Goal: Navigation & Orientation: Understand site structure

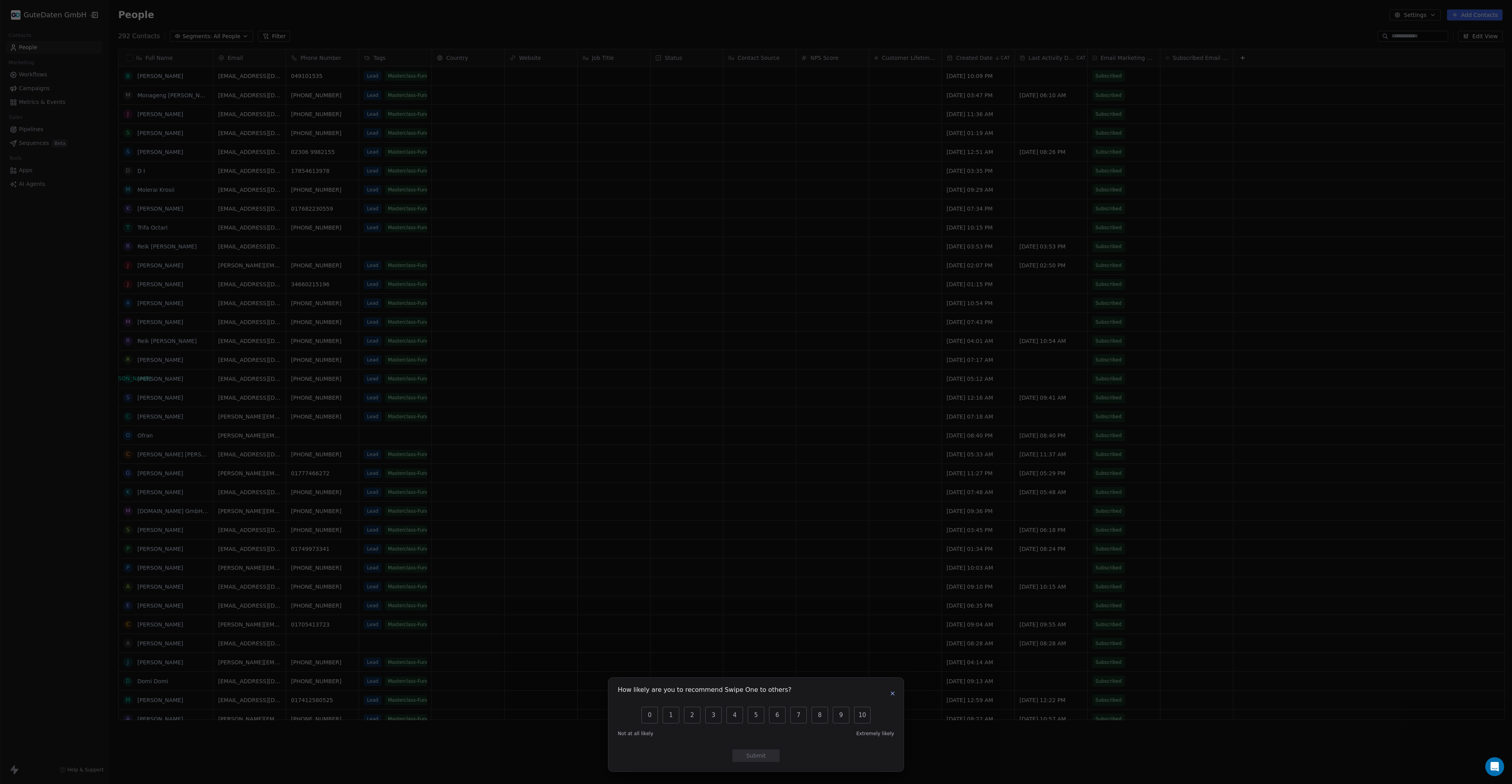
scroll to position [684, 1400]
click at [897, 694] on div "How likely are you to recommend Swipe One to others? 0 1 2 3 4 5 6 7 8 9 10 Not…" at bounding box center [755, 725] width 295 height 94
click at [896, 694] on button "button" at bounding box center [893, 693] width 9 height 9
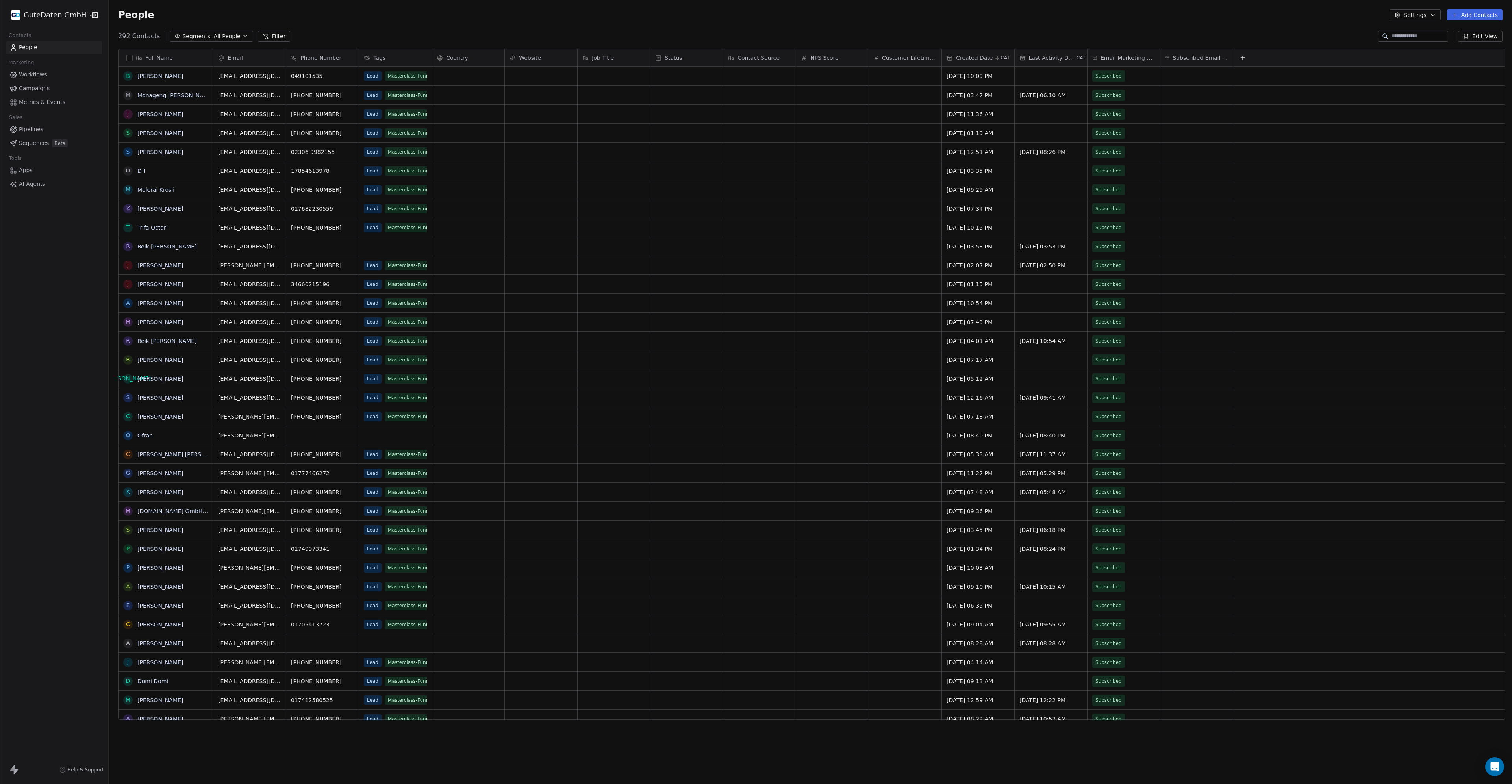
click at [27, 73] on span "Workflows" at bounding box center [33, 75] width 28 height 8
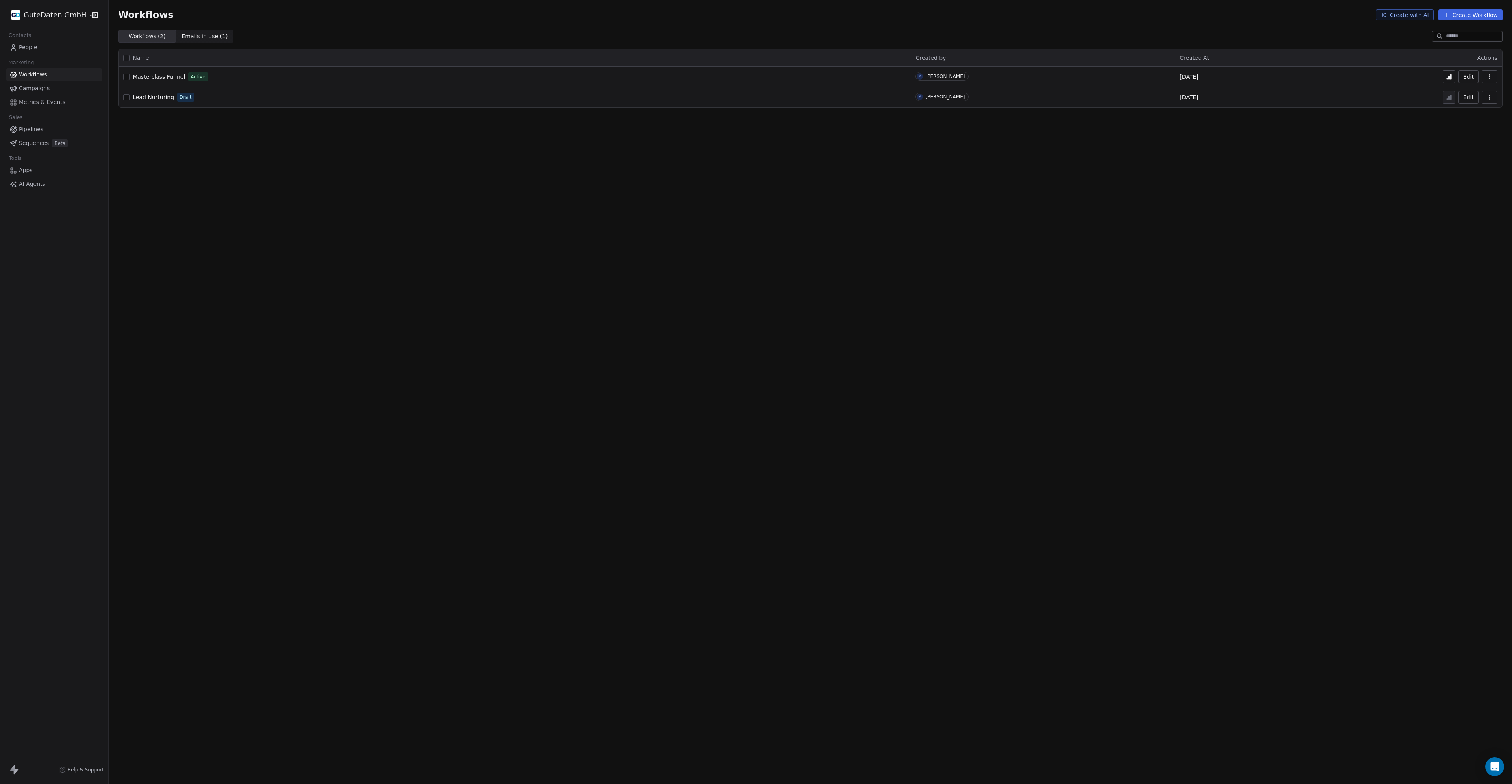
click at [36, 92] on span "Campaigns" at bounding box center [34, 89] width 31 height 8
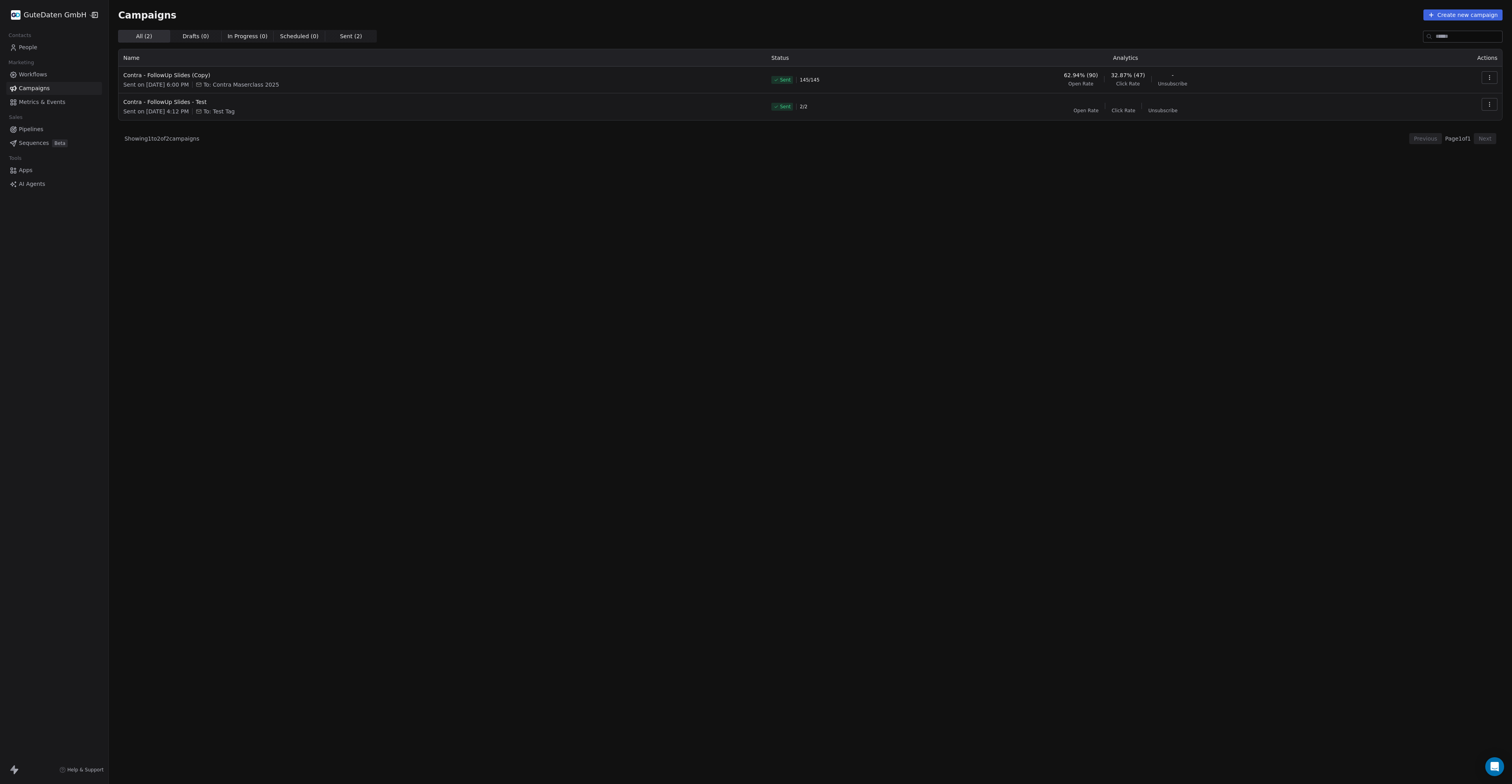
click at [29, 99] on span "Metrics & Events" at bounding box center [42, 102] width 46 height 8
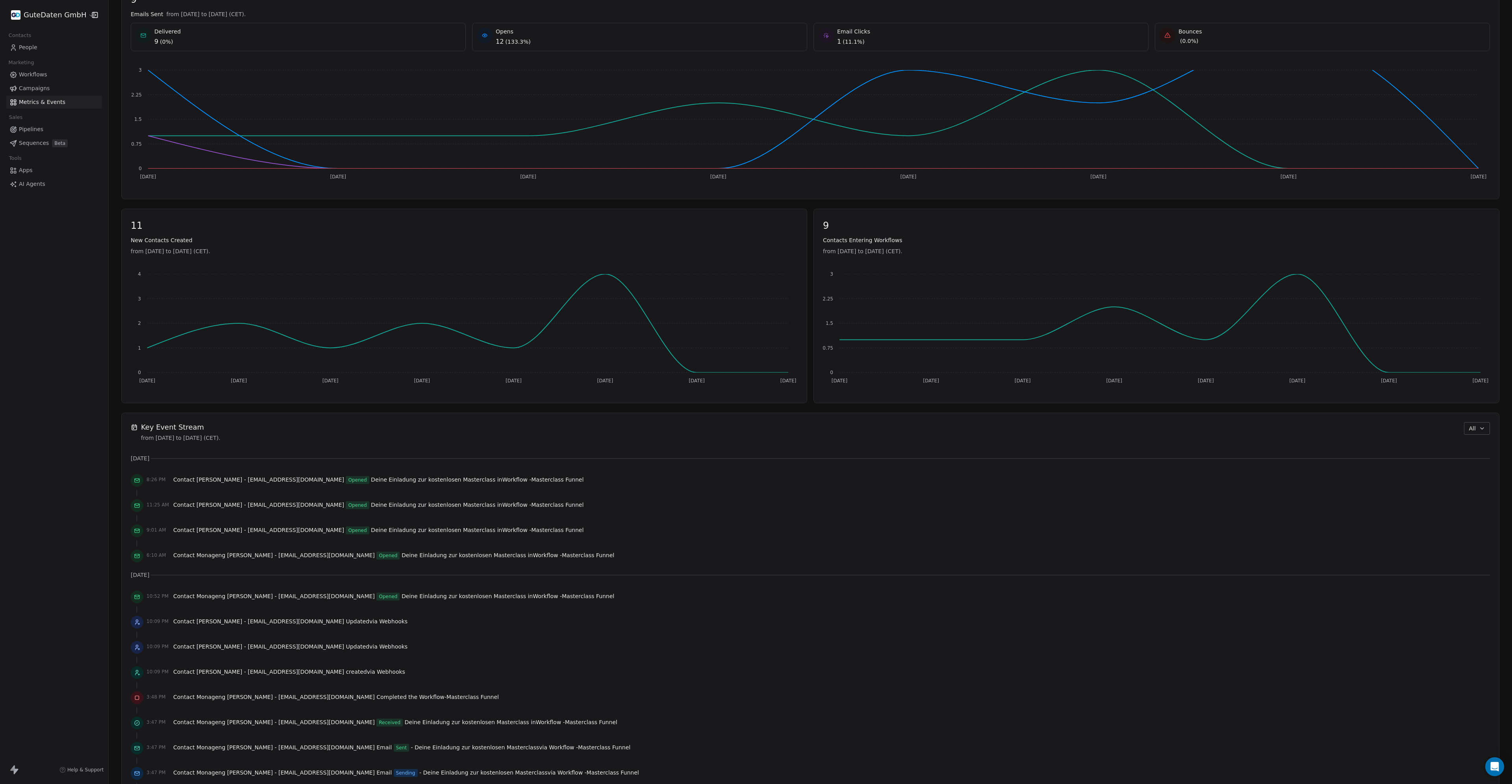
scroll to position [157, 0]
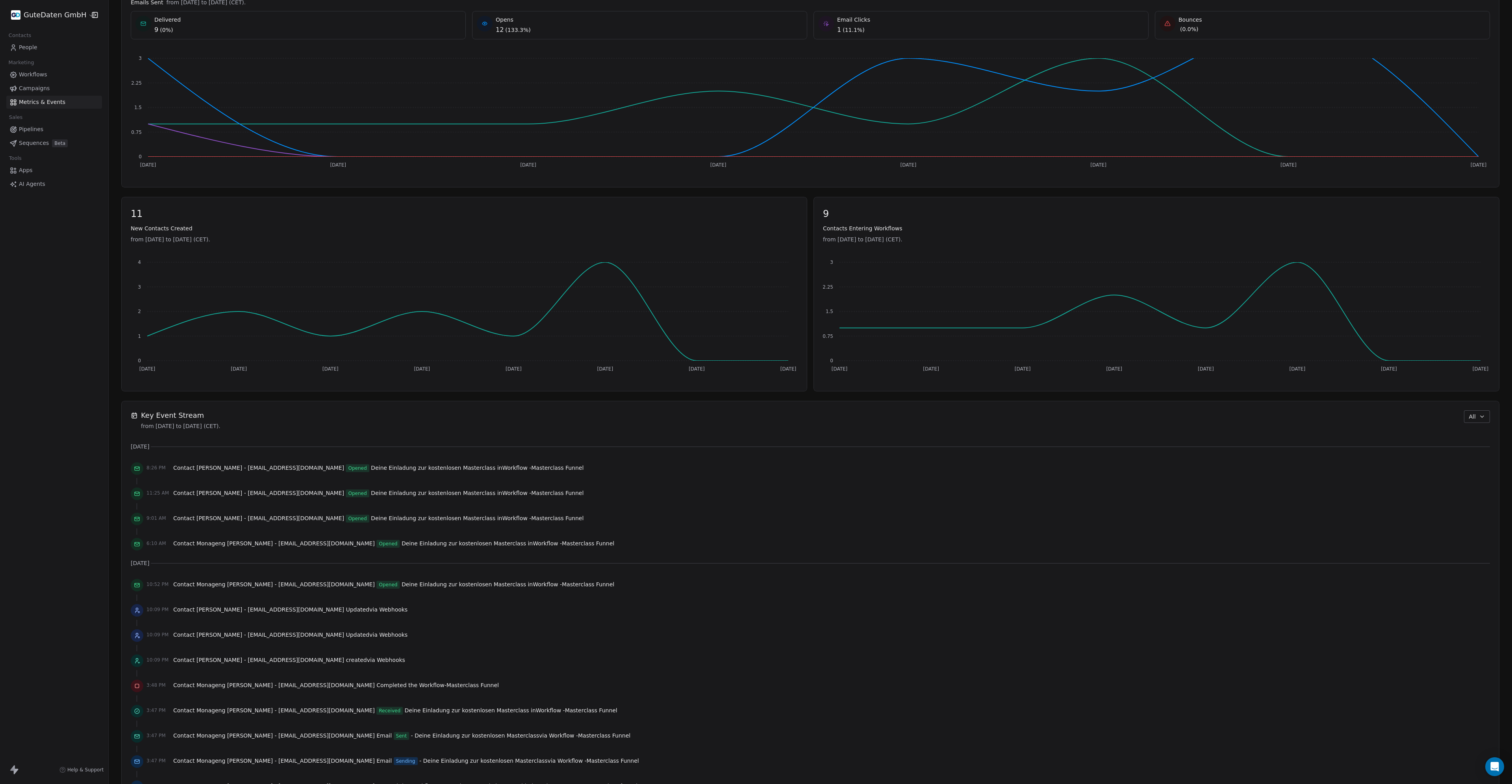
click at [33, 92] on span "Campaigns" at bounding box center [34, 89] width 31 height 8
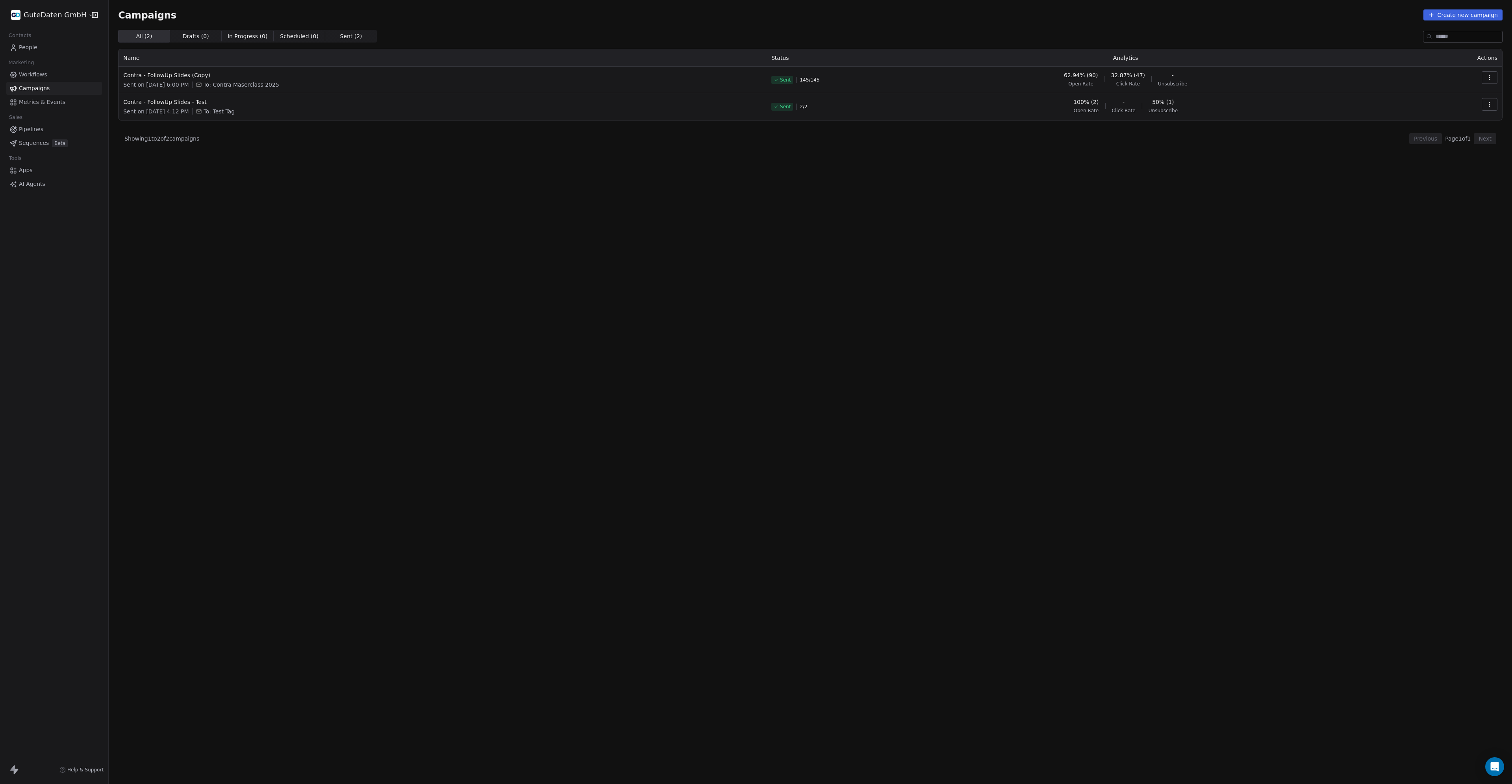
click at [23, 73] on span "Workflows" at bounding box center [33, 75] width 28 height 8
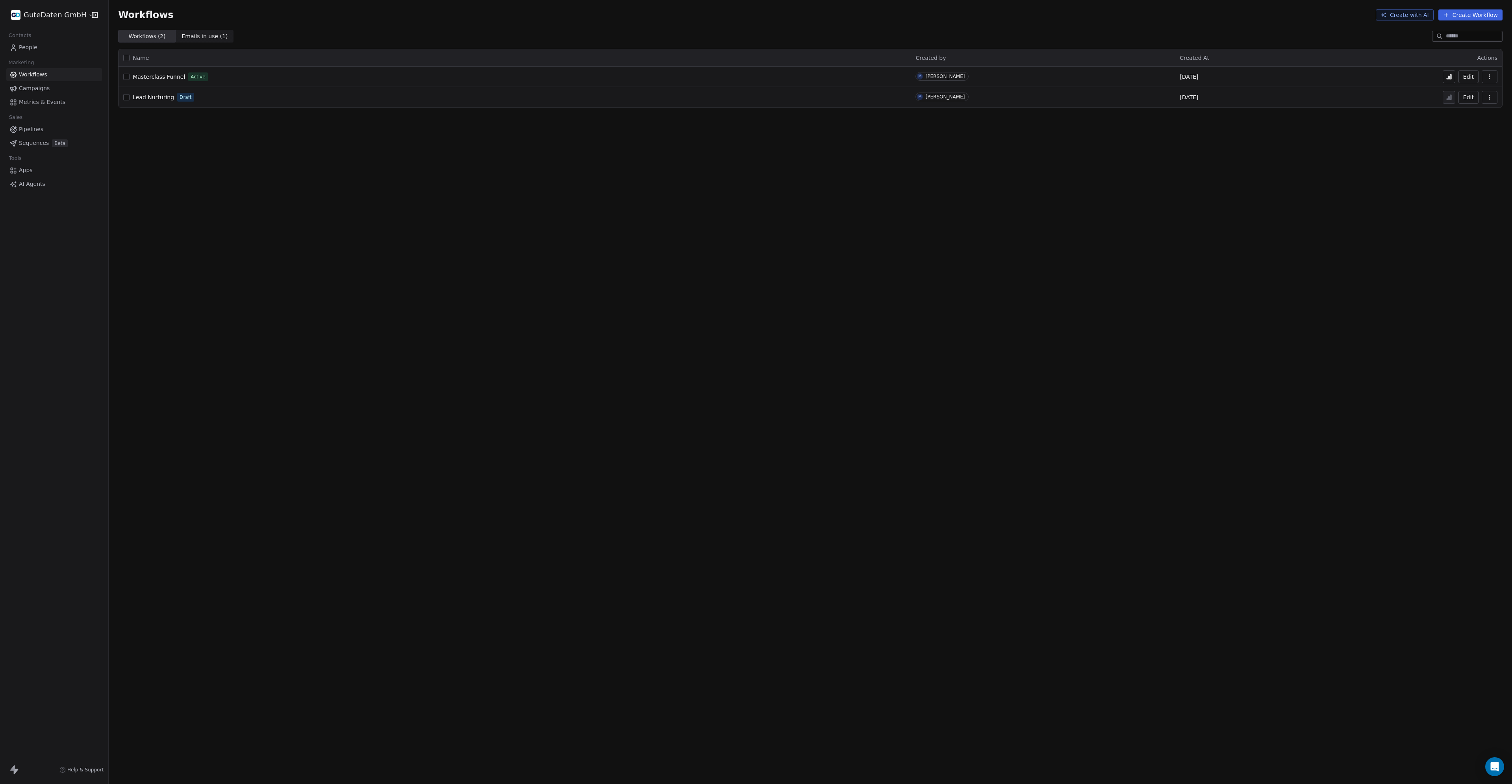
click at [1453, 77] on button at bounding box center [1449, 76] width 12 height 12
